Goal: Task Accomplishment & Management: Manage account settings

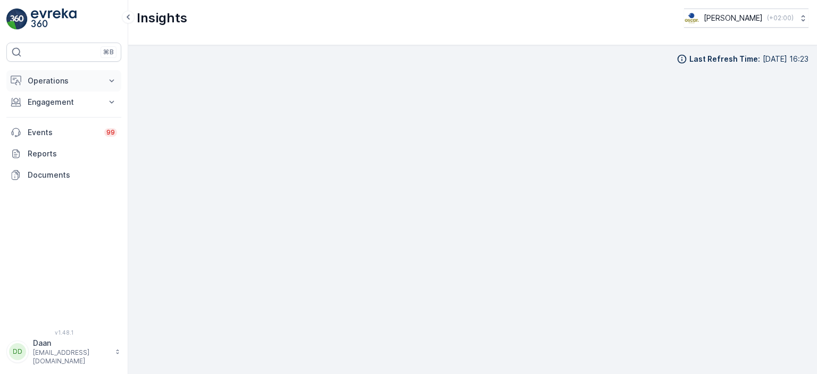
click at [87, 82] on p "Operations" at bounding box center [64, 80] width 72 height 11
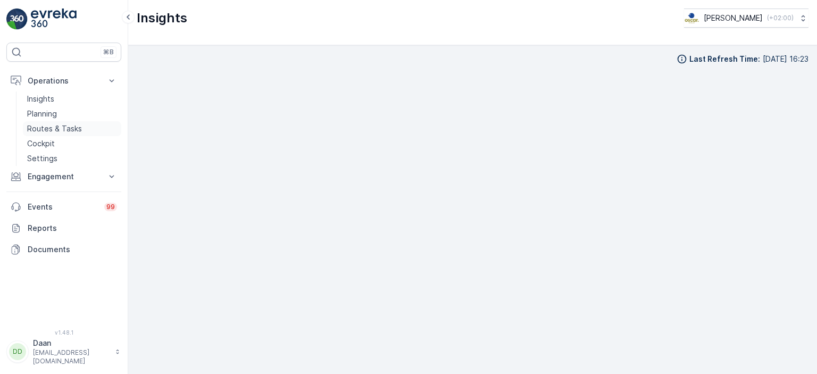
click at [81, 132] on link "Routes & Tasks" at bounding box center [72, 128] width 98 height 15
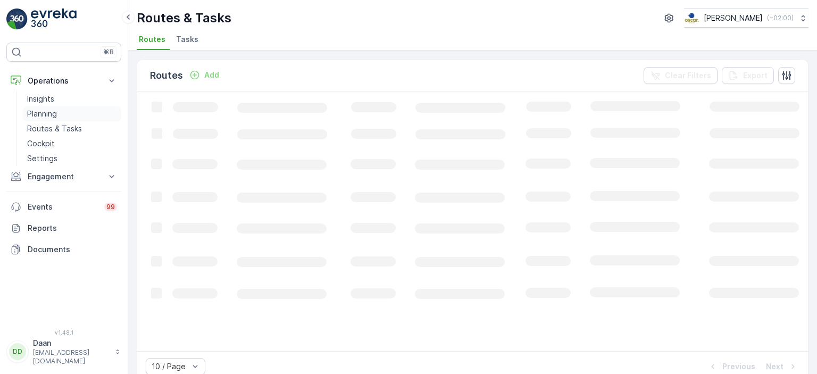
click at [76, 116] on link "Planning" at bounding box center [72, 113] width 98 height 15
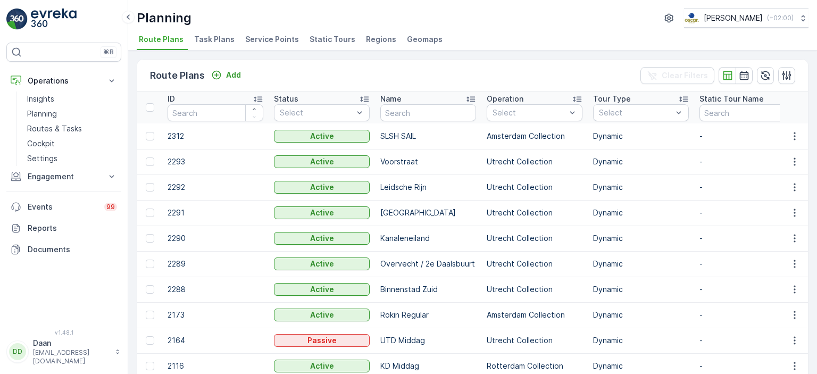
click at [212, 44] on span "Task Plans" at bounding box center [214, 39] width 40 height 11
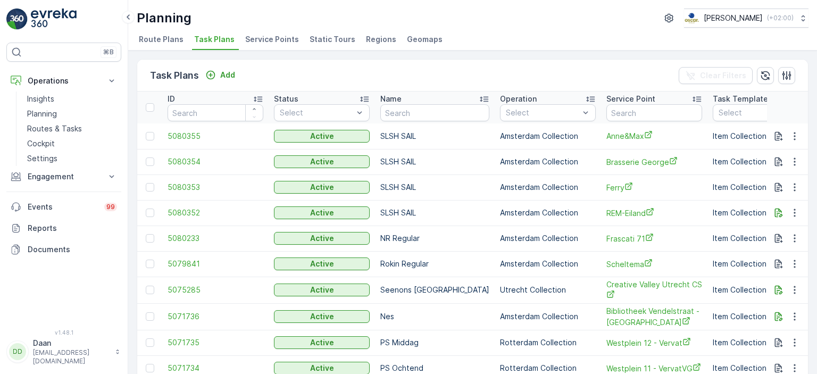
scroll to position [0, 147]
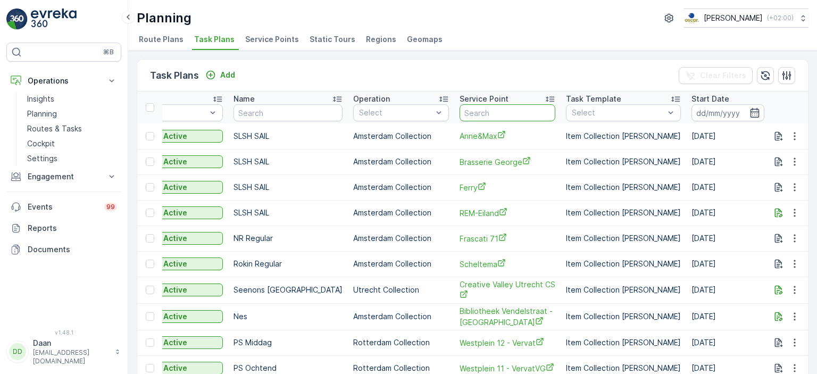
click at [480, 112] on input "text" at bounding box center [507, 112] width 96 height 17
type input "Kook"
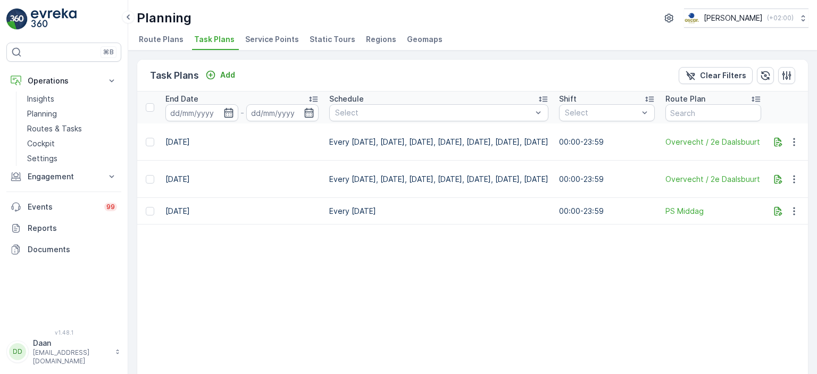
scroll to position [0, 790]
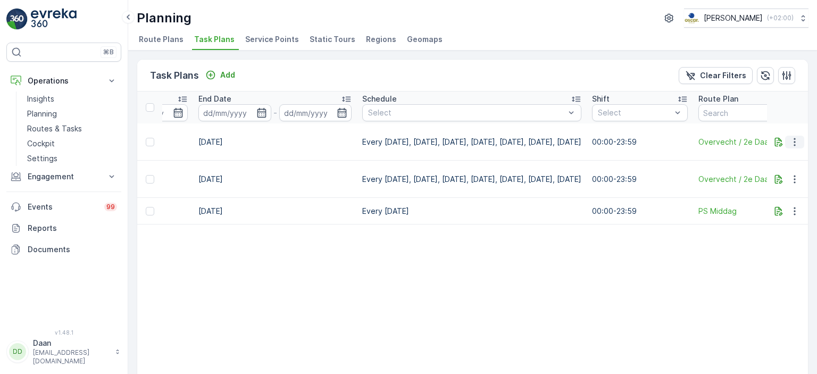
click at [793, 138] on icon "button" at bounding box center [794, 142] width 2 height 8
click at [779, 161] on span "Edit Task Plan" at bounding box center [775, 166] width 49 height 11
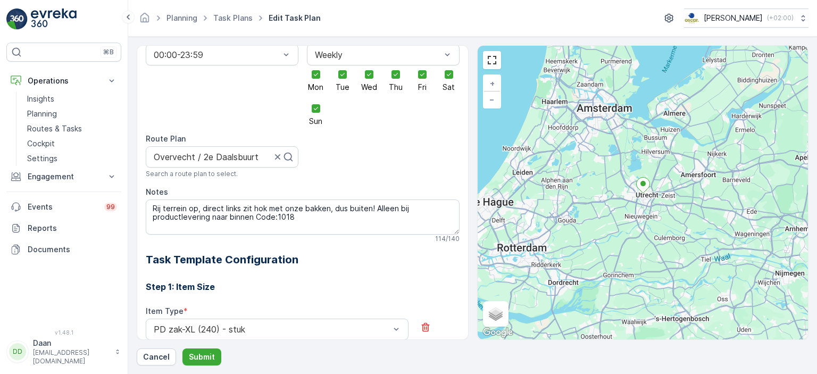
scroll to position [198, 0]
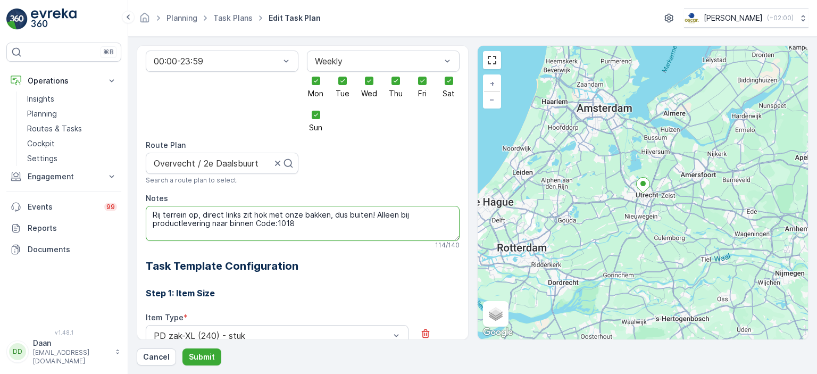
drag, startPoint x: 299, startPoint y: 217, endPoint x: 150, endPoint y: 200, distance: 149.8
click at [150, 206] on textarea "Rij terrein op, direct links zit hok met onze bakken, dus buiten! Alleen bij pr…" at bounding box center [303, 223] width 314 height 35
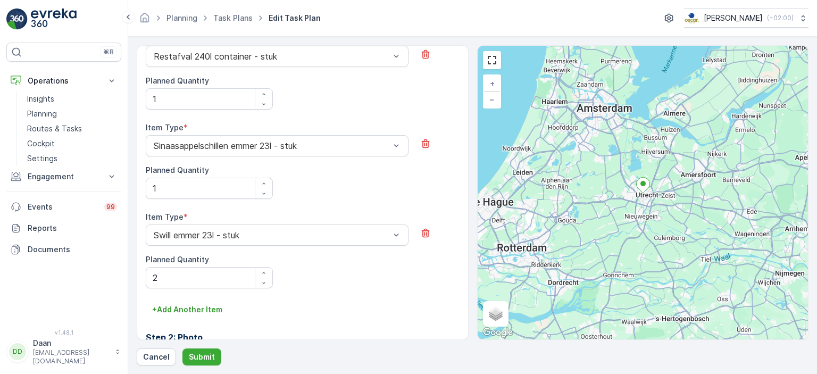
scroll to position [976, 0]
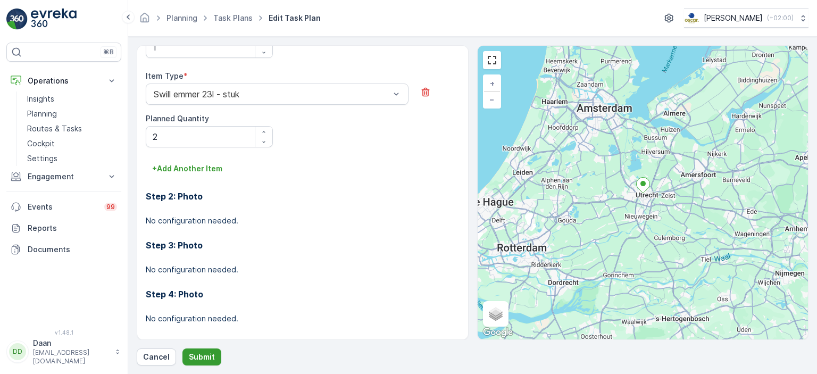
type textarea "Inzameling van glas, PK en swill binnen. Containers staan buiten achter het hek…"
click at [211, 359] on p "Submit" at bounding box center [202, 356] width 26 height 11
